Goal: Communication & Community: Answer question/provide support

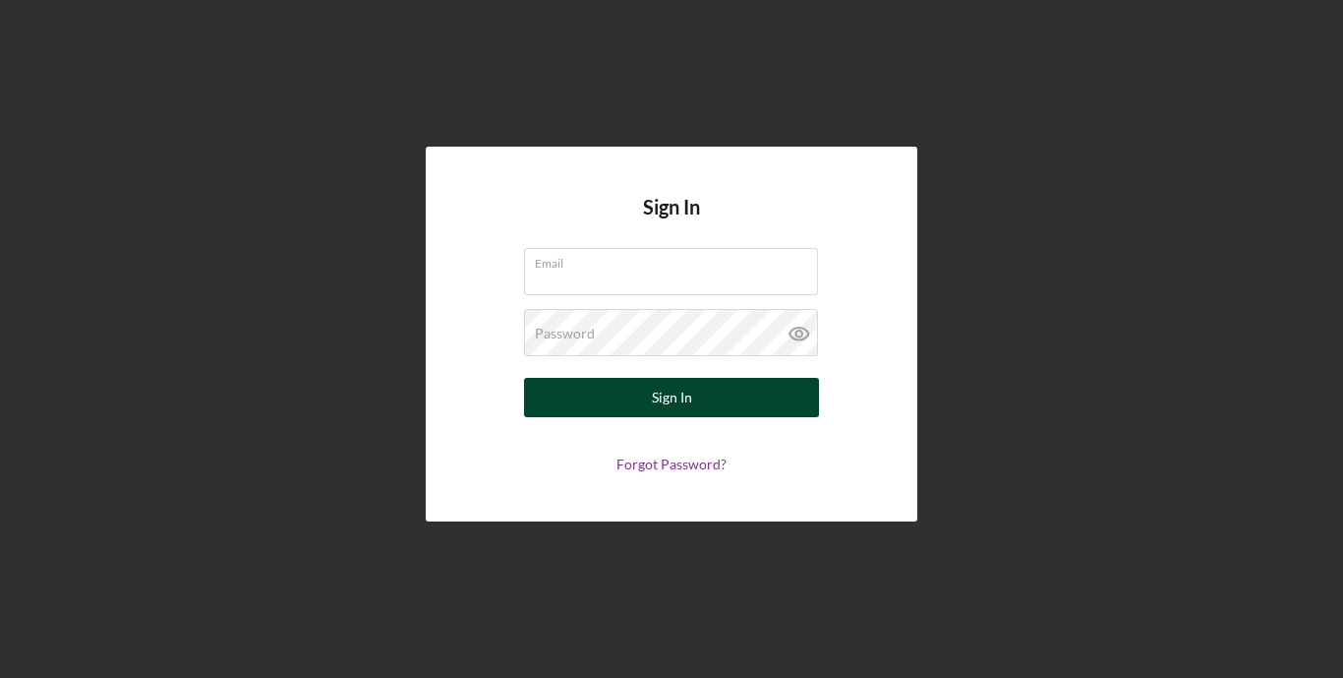
type input "[EMAIL_ADDRESS][DOMAIN_NAME]"
click at [636, 410] on button "Sign In" at bounding box center [671, 397] width 295 height 39
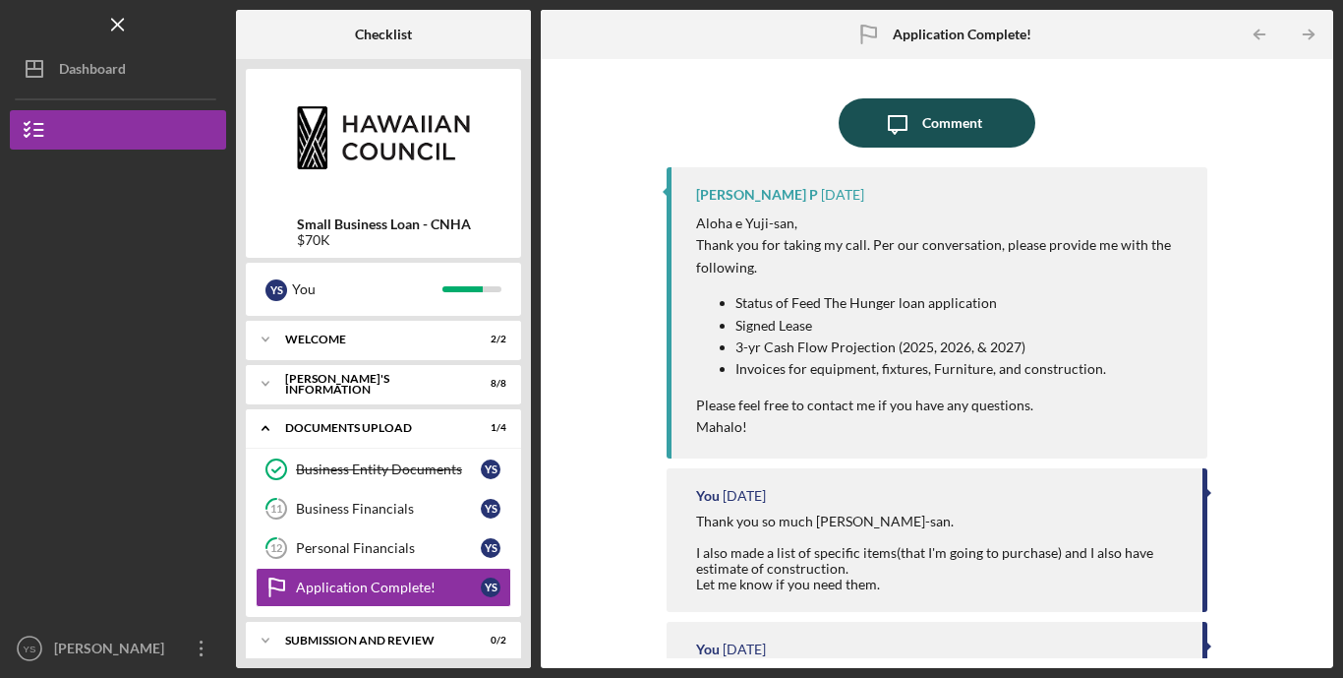
click at [896, 130] on icon "button" at bounding box center [898, 125] width 18 height 18
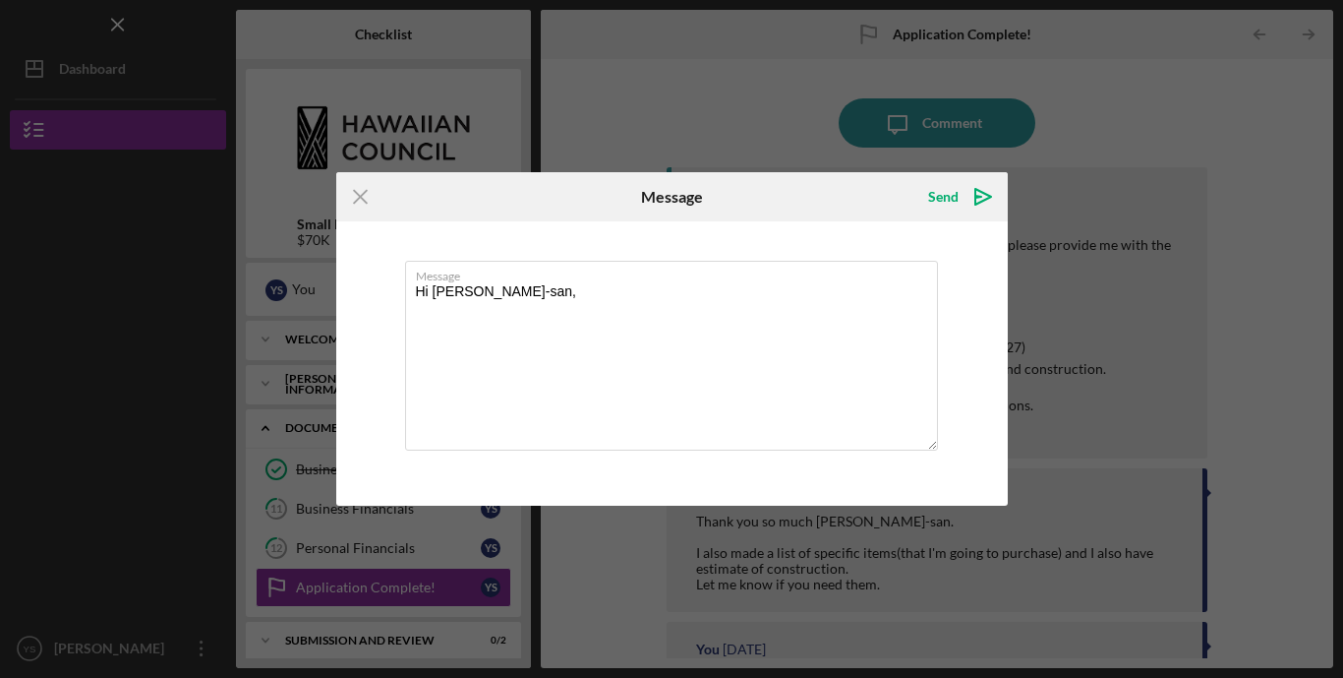
type textarea "Hi [PERSON_NAME]-san,"
drag, startPoint x: 807, startPoint y: 198, endPoint x: 960, endPoint y: 254, distance: 162.4
click at [960, 254] on form "Icon/Menu Close Message Send Icon/icon-invite-send Message Hi [PERSON_NAME], Ca…" at bounding box center [672, 338] width 672 height 332
click at [1107, 270] on div "Icon/Menu Close Message Send Icon/icon-invite-send Message Hi [PERSON_NAME], Ca…" at bounding box center [671, 339] width 1343 height 678
click at [456, 325] on textarea "Hi [PERSON_NAME]-san," at bounding box center [671, 356] width 533 height 190
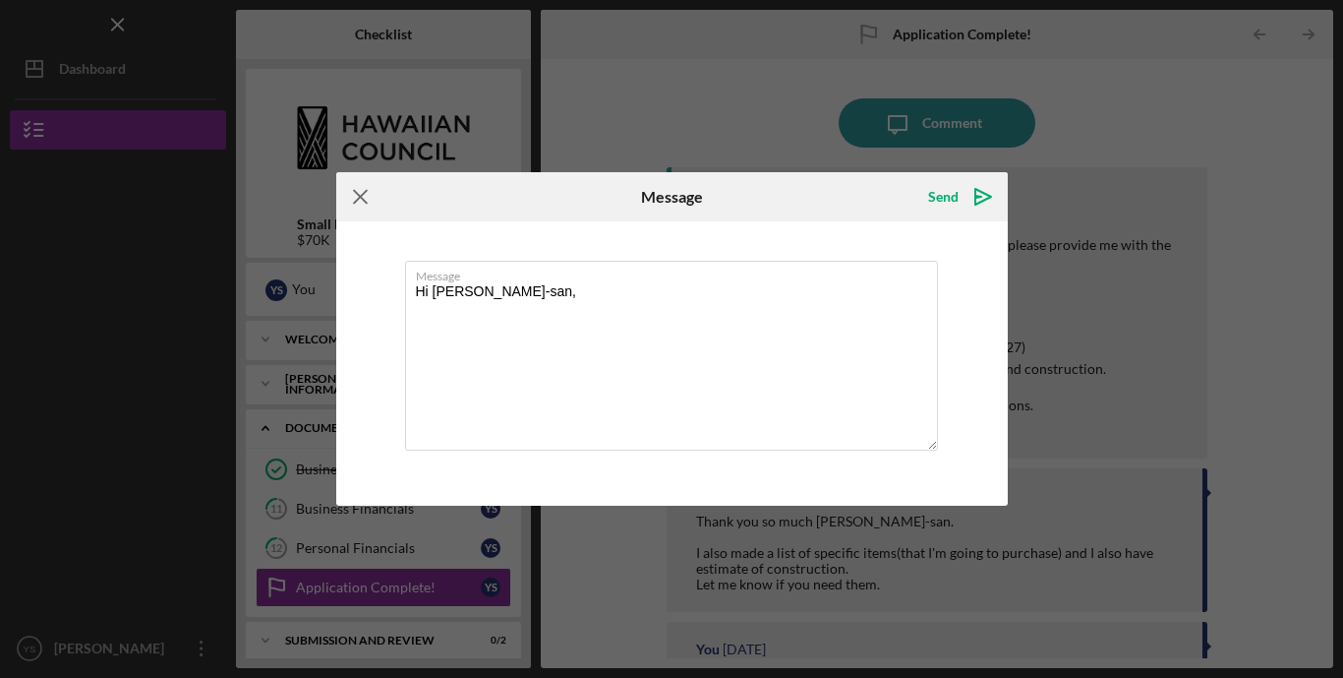
click at [366, 200] on icon "Icon/Menu Close" at bounding box center [360, 196] width 49 height 49
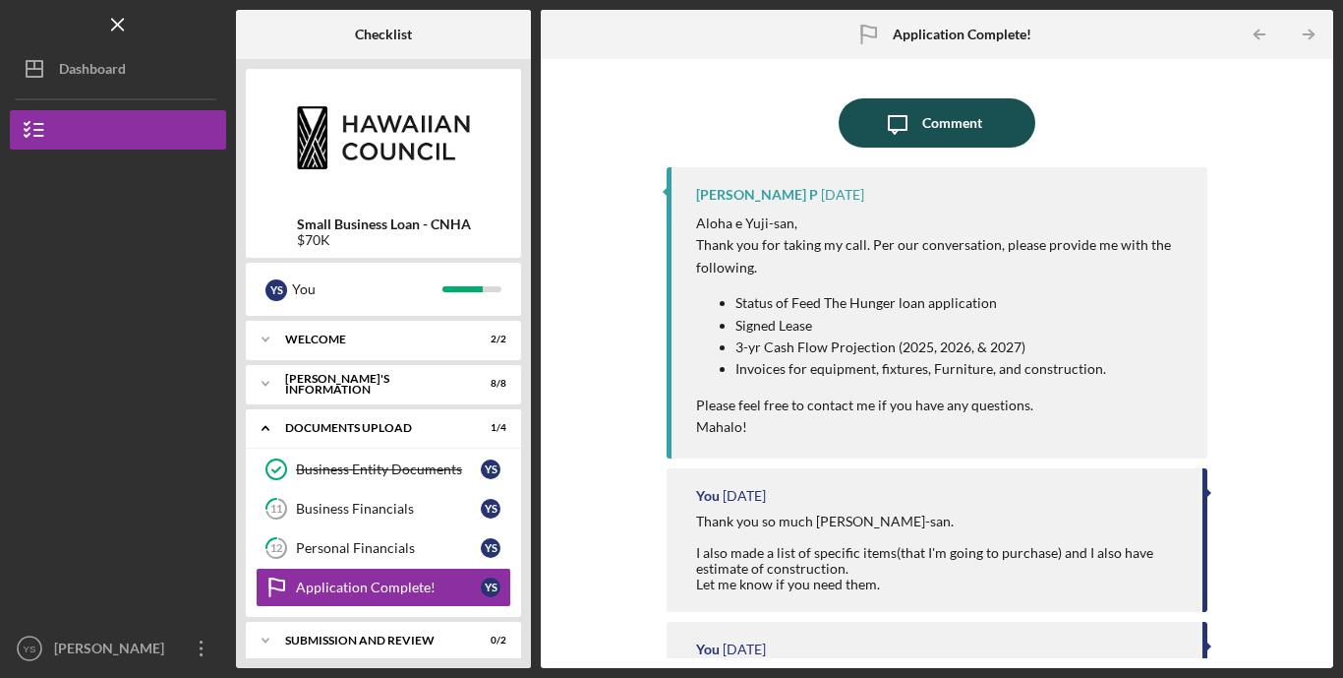
click at [936, 130] on div "Comment" at bounding box center [952, 122] width 60 height 49
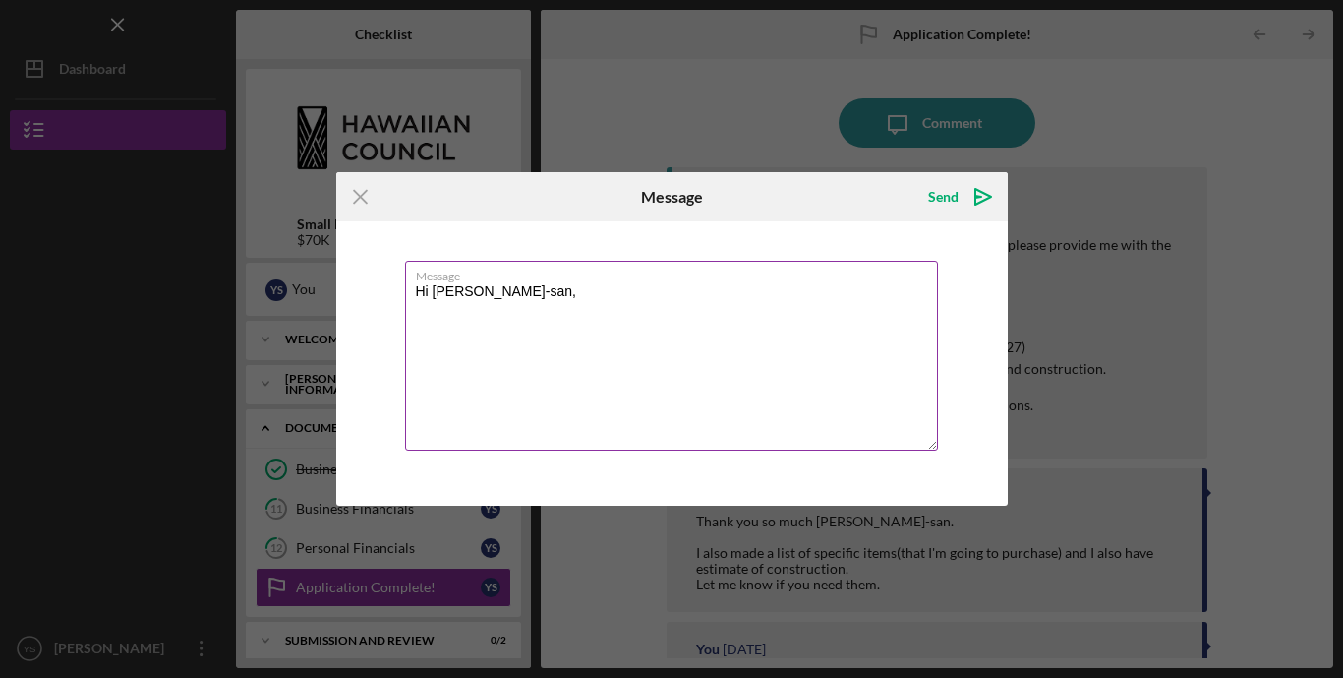
click at [634, 309] on textarea "Hi [PERSON_NAME]-san," at bounding box center [671, 356] width 533 height 190
click at [580, 325] on textarea "Hi [PERSON_NAME]-san," at bounding box center [671, 356] width 533 height 190
click at [794, 327] on textarea "Hi [PERSON_NAME]-san, It will take until end of this month to get an answer fro…" at bounding box center [671, 356] width 533 height 190
click at [820, 331] on textarea "Hi [PERSON_NAME]-san, It will take until end of this month to get an answer fro…" at bounding box center [671, 356] width 533 height 190
click at [826, 326] on textarea "Hi [PERSON_NAME]-san, It will take until end of this month to get an answer fro…" at bounding box center [671, 356] width 533 height 190
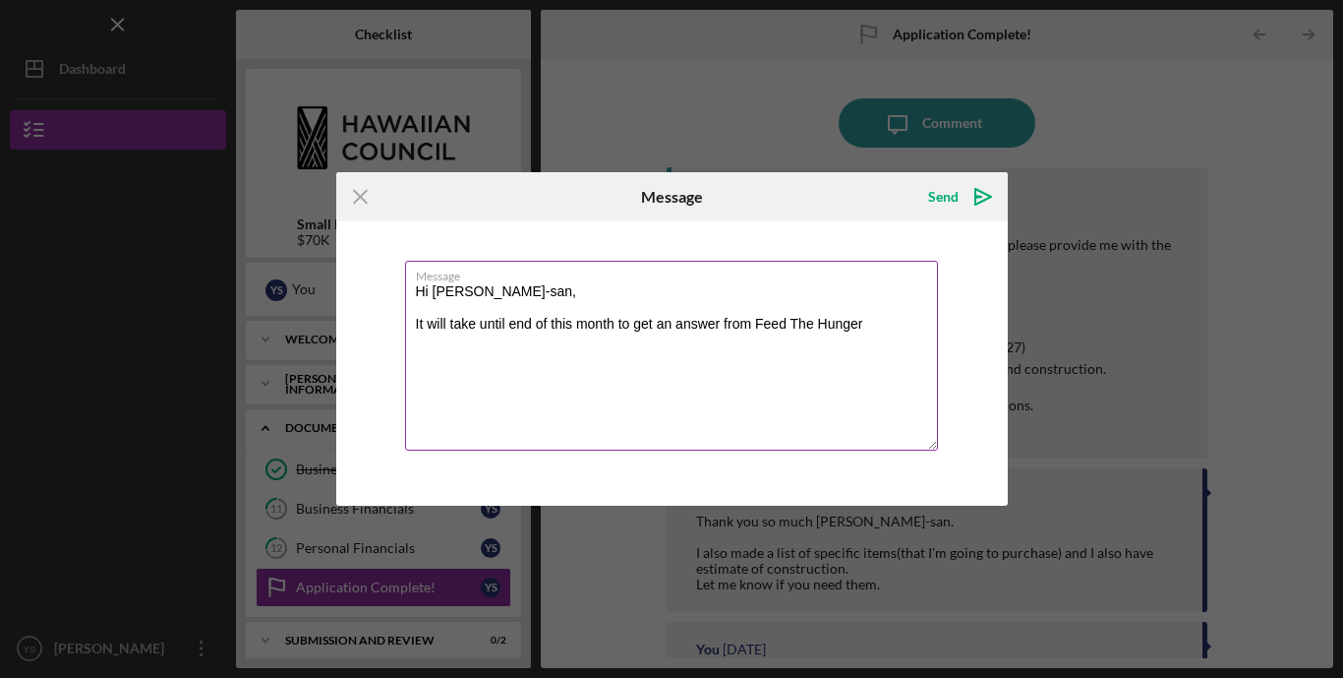
click at [863, 325] on textarea "Hi [PERSON_NAME]-san, It will take until end of this month to get an answer fro…" at bounding box center [671, 356] width 533 height 190
drag, startPoint x: 792, startPoint y: 204, endPoint x: 732, endPoint y: 229, distance: 65.2
click at [732, 229] on form "Icon/Menu Close Message Send Icon/icon-invite-send Message Hi [PERSON_NAME], It…" at bounding box center [672, 338] width 672 height 332
click at [571, 487] on div "Message Hi [PERSON_NAME]-san, It will take until end of this month to get an an…" at bounding box center [672, 362] width 672 height 283
click at [587, 375] on textarea "Hi [PERSON_NAME]-san, It will take until end of this month to get an answer fro…" at bounding box center [671, 356] width 533 height 190
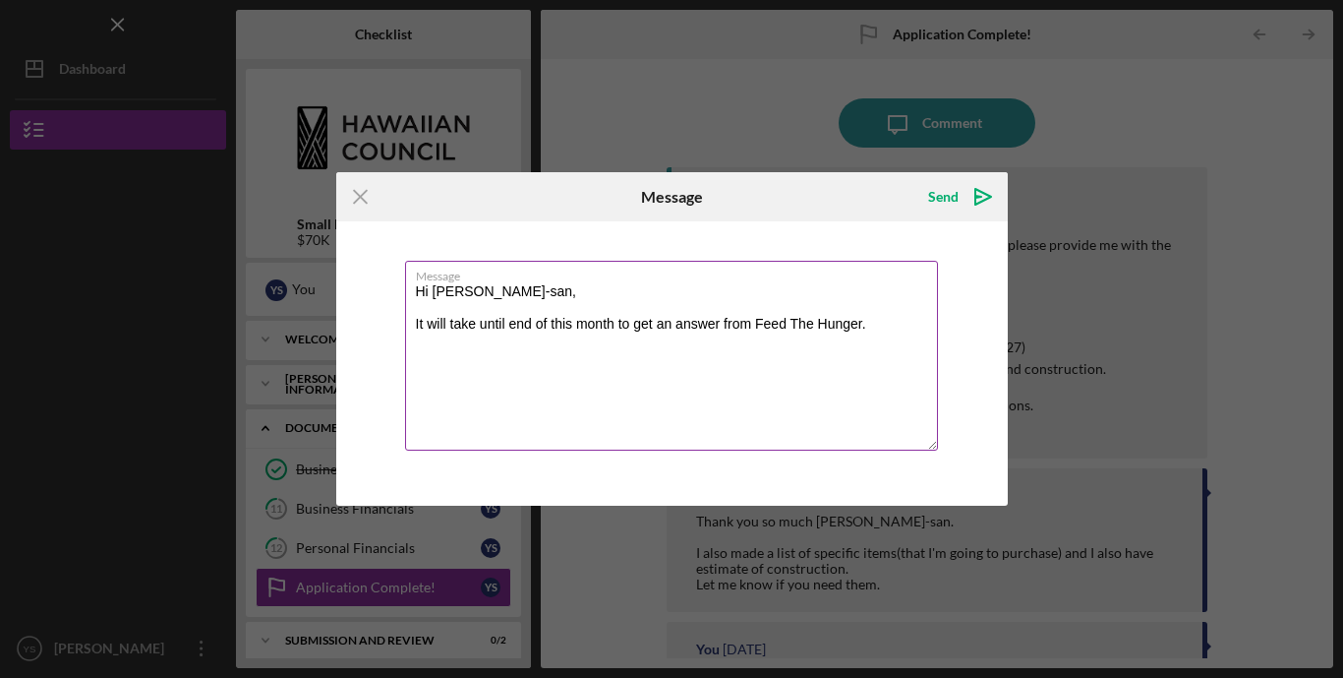
click at [414, 319] on textarea "Hi [PERSON_NAME]-san, It will take until end of this month to get an answer fro…" at bounding box center [671, 356] width 533 height 190
click at [440, 328] on textarea "Hi [PERSON_NAME]-san, It will take until end of this month to get an answer fro…" at bounding box center [671, 356] width 533 height 190
click at [761, 340] on textarea "Hi [PERSON_NAME]-san, Feed The Hunger is still working on the loan application.…" at bounding box center [671, 356] width 533 height 190
drag, startPoint x: 757, startPoint y: 340, endPoint x: 893, endPoint y: 339, distance: 135.7
click at [893, 339] on textarea "Hi [PERSON_NAME]-san, Feed The Hunger is still working on the loan application.…" at bounding box center [671, 356] width 533 height 190
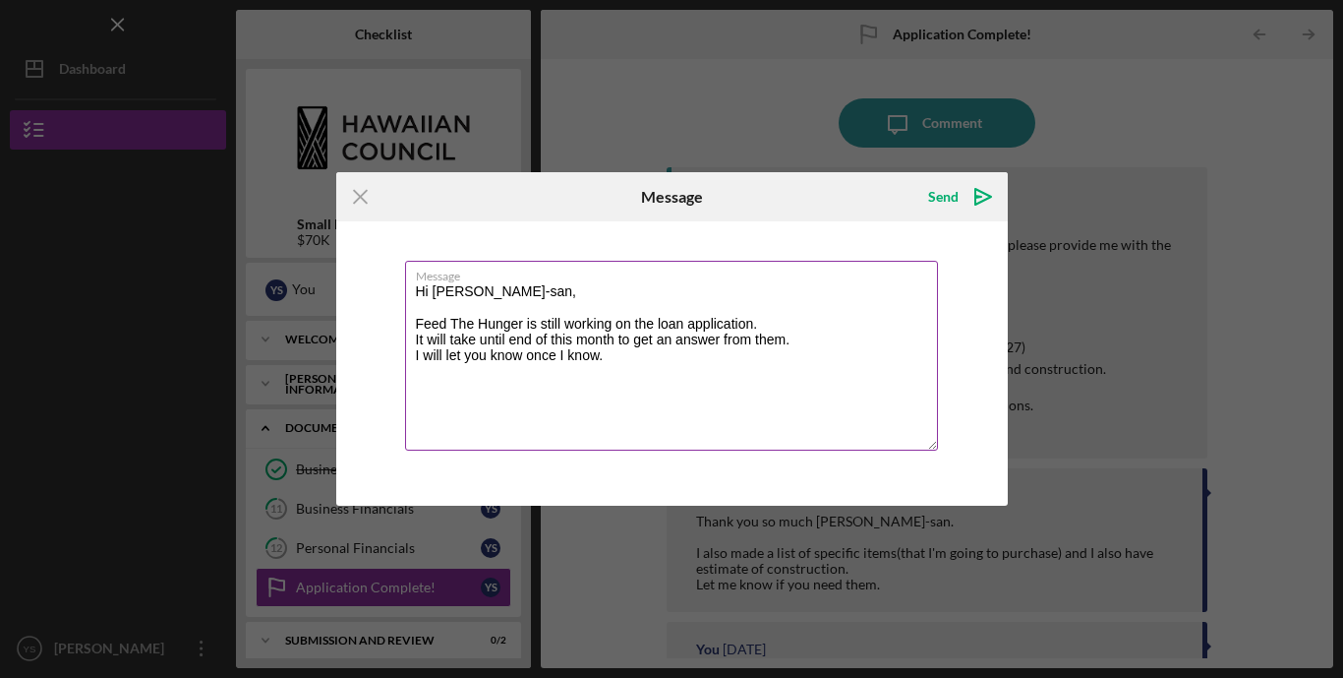
drag, startPoint x: 566, startPoint y: 326, endPoint x: 609, endPoint y: 325, distance: 42.3
click at [609, 325] on textarea "Hi [PERSON_NAME]-san, Feed The Hunger is still working on the loan application.…" at bounding box center [671, 356] width 533 height 190
drag, startPoint x: 653, startPoint y: 322, endPoint x: 635, endPoint y: 320, distance: 17.8
click at [635, 320] on textarea "Hi [PERSON_NAME]-san, Feed The Hunger is still processing on the loan applicati…" at bounding box center [671, 356] width 533 height 190
click at [450, 335] on textarea "Hi [PERSON_NAME]-san, Feed The Hunger is still processing the loan application.…" at bounding box center [671, 356] width 533 height 190
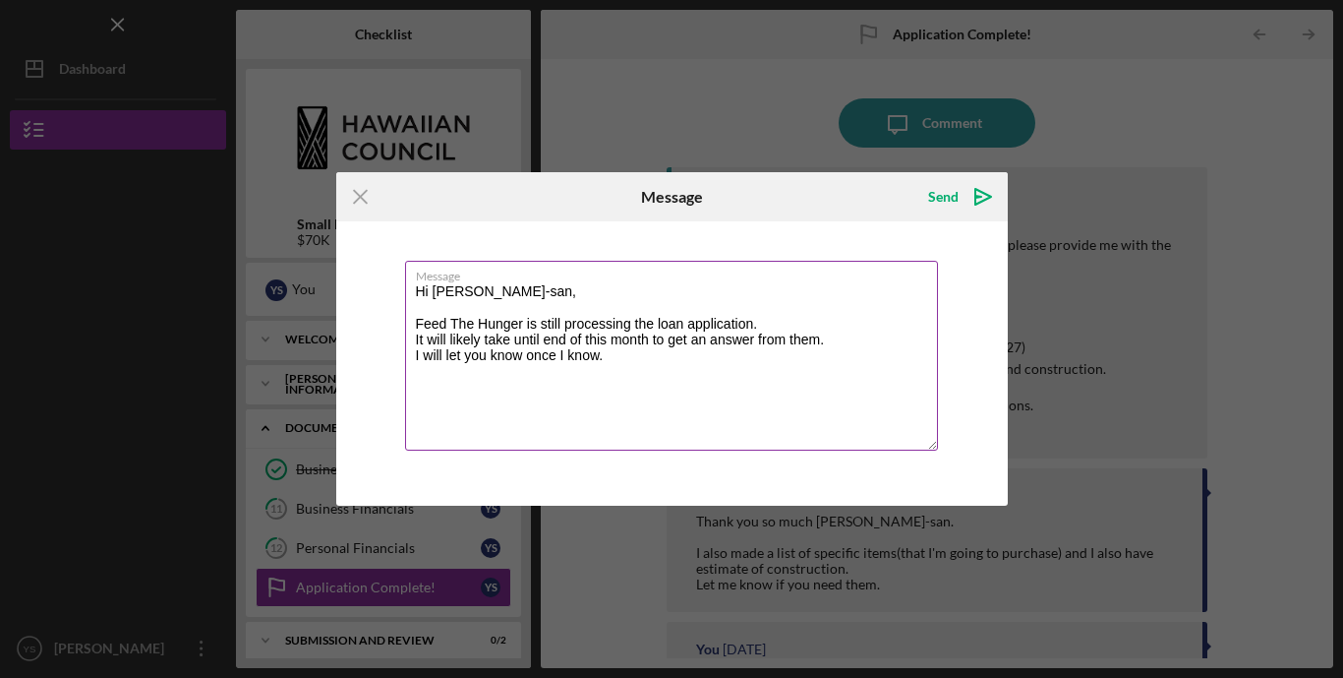
click at [544, 331] on textarea "Hi [PERSON_NAME]-san, Feed The Hunger is still processing the loan application.…" at bounding box center [671, 356] width 533 height 190
drag, startPoint x: 691, startPoint y: 342, endPoint x: 777, endPoint y: 345, distance: 85.6
click at [777, 345] on textarea "Hi [PERSON_NAME]-san, Feed The Hunger is still processing the loan application.…" at bounding box center [671, 356] width 533 height 190
drag, startPoint x: 527, startPoint y: 352, endPoint x: 621, endPoint y: 355, distance: 94.4
click at [621, 355] on textarea "Hi [PERSON_NAME]-san, Feed The Hunger is still processing the loan application.…" at bounding box center [671, 356] width 533 height 190
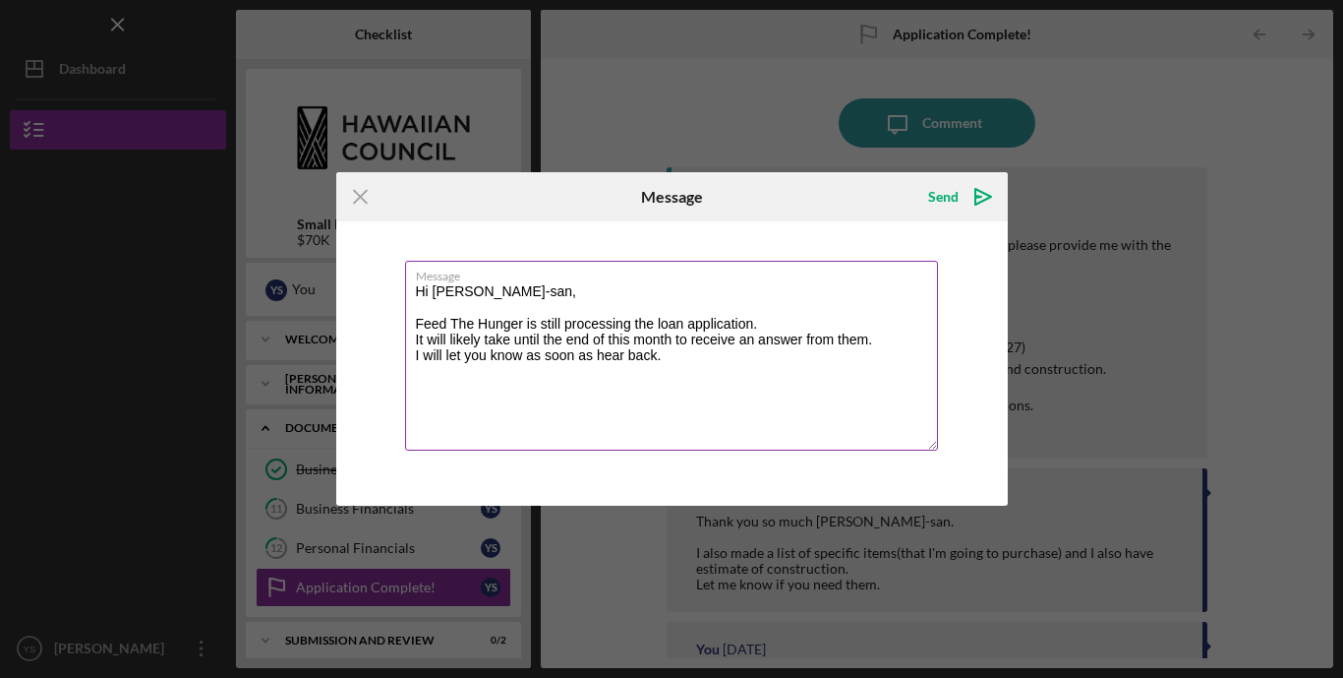
click at [598, 356] on textarea "Hi [PERSON_NAME]-san, Feed The Hunger is still processing the loan application.…" at bounding box center [671, 356] width 533 height 190
click at [701, 360] on textarea "Hi [PERSON_NAME]-san, Feed The Hunger is still processing the loan application.…" at bounding box center [671, 356] width 533 height 190
type textarea "Hi [PERSON_NAME]-san, Feed The Hunger is still processing the loan application.…"
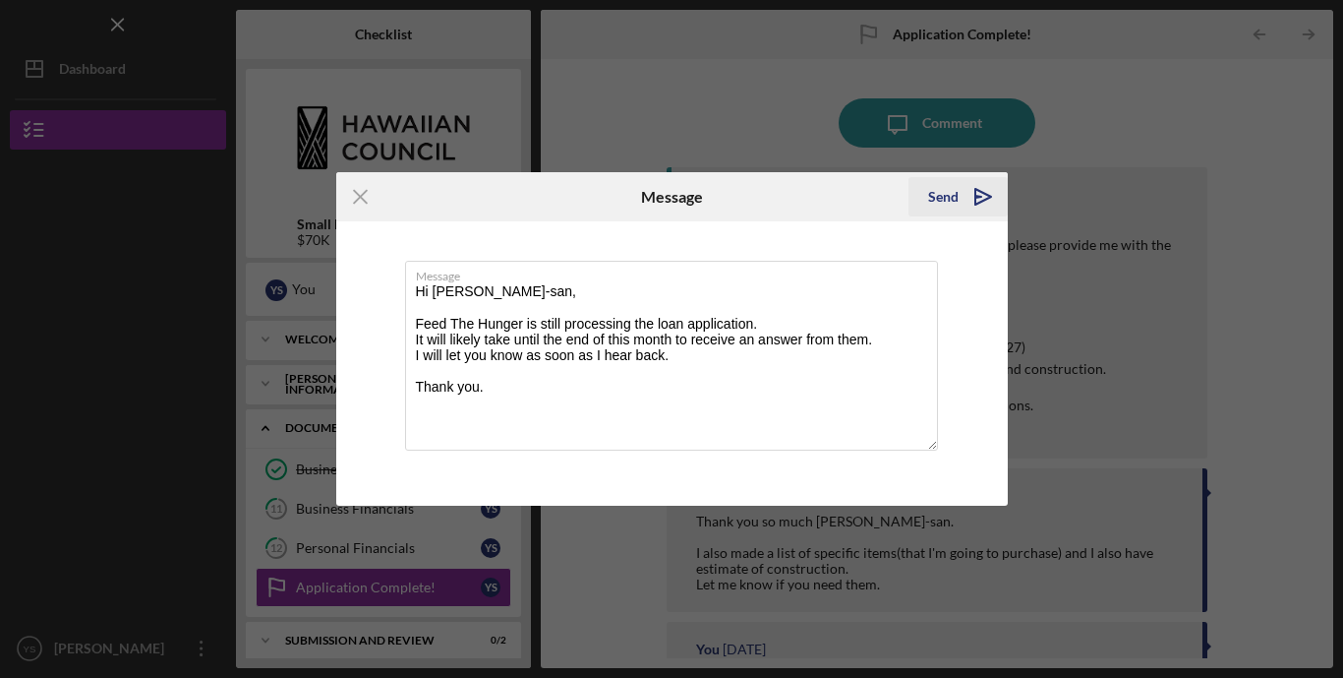
click at [946, 194] on div "Send" at bounding box center [943, 196] width 30 height 39
